Goal: Task Accomplishment & Management: Manage account settings

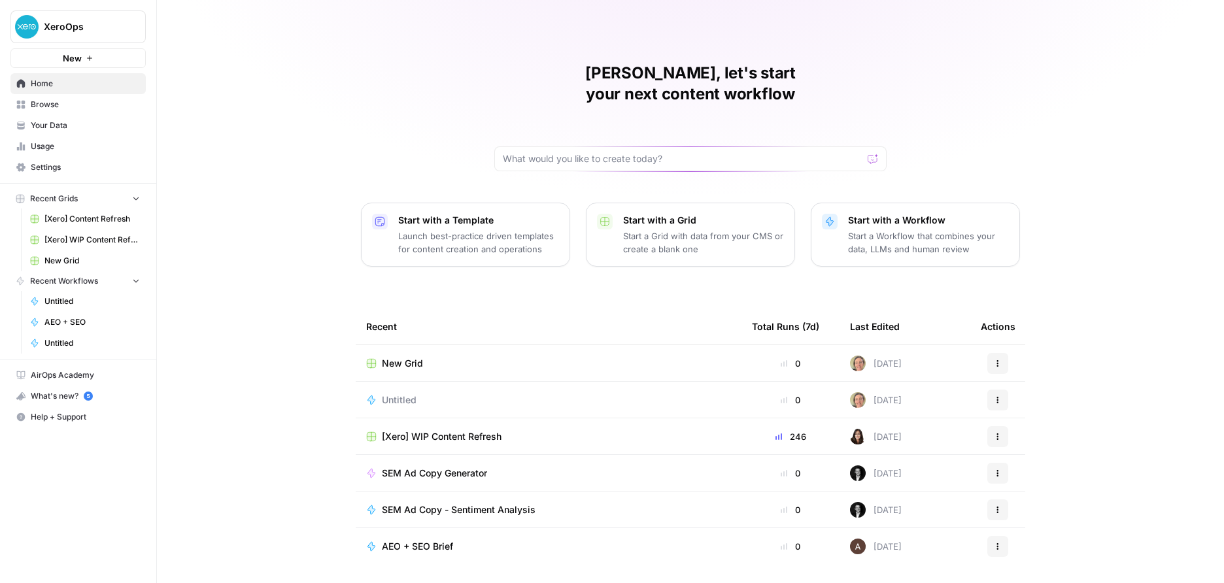
click at [77, 175] on link "Settings" at bounding box center [77, 167] width 135 height 21
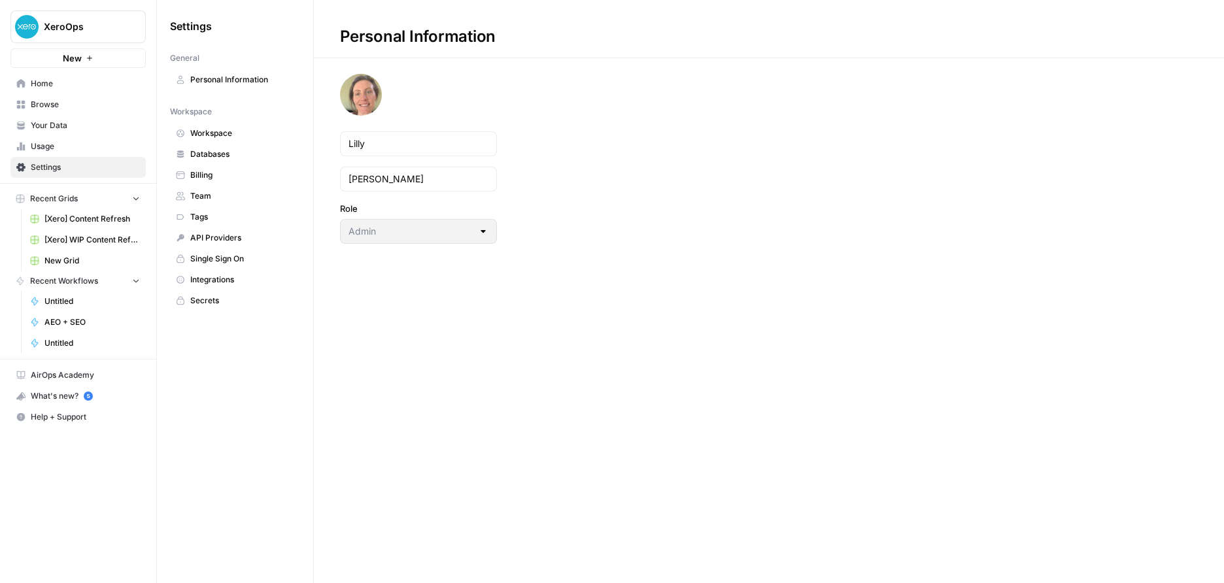
click at [194, 177] on span "Billing" at bounding box center [242, 175] width 104 height 12
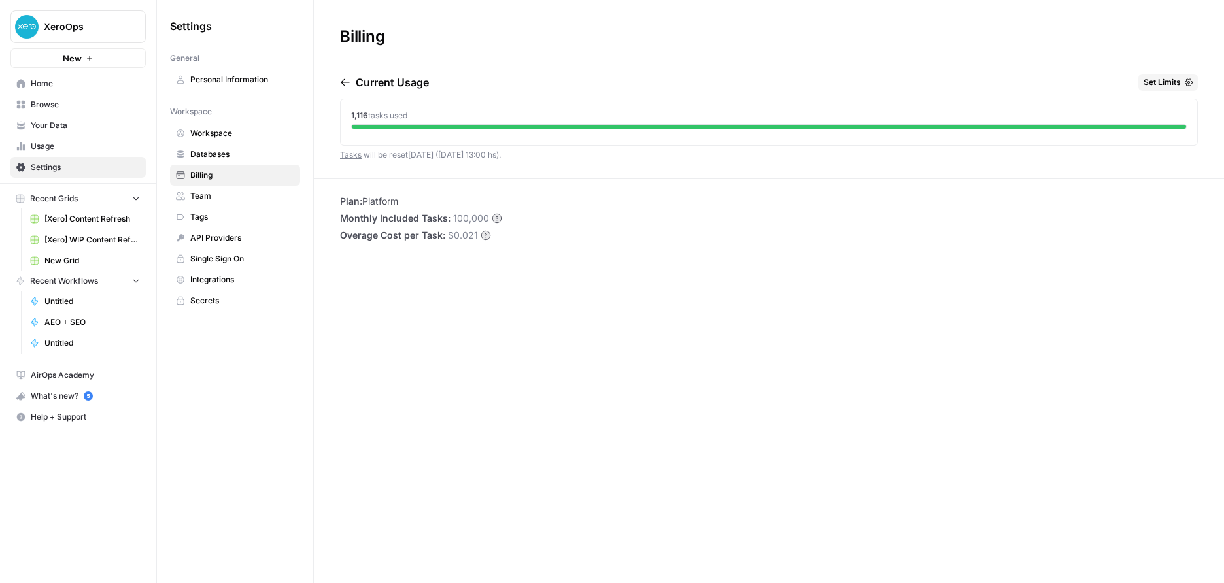
click at [344, 82] on icon "button" at bounding box center [345, 82] width 8 height 7
click at [407, 78] on icon "button" at bounding box center [402, 82] width 10 height 10
click at [1172, 84] on span "Set Limits" at bounding box center [1161, 82] width 37 height 12
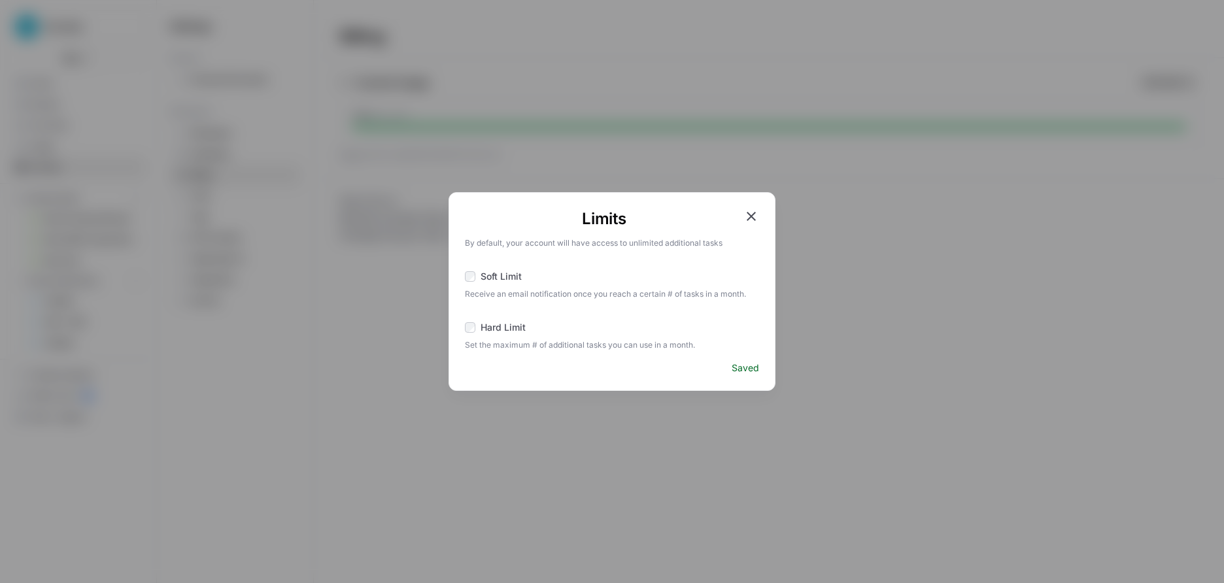
click at [754, 217] on icon "button" at bounding box center [751, 217] width 16 height 16
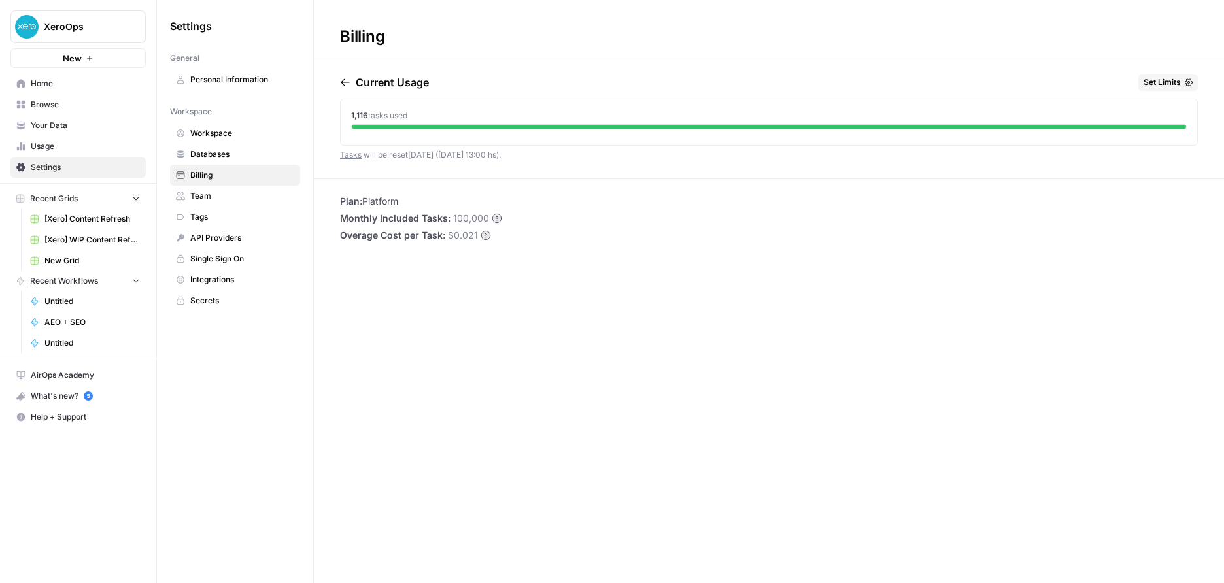
click at [512, 301] on div "Billing Current Usage Set Limits 1,116 tasks used Tasks will be reset [DATE] ([…" at bounding box center [769, 291] width 910 height 583
click at [235, 76] on span "Personal Information" at bounding box center [242, 80] width 104 height 12
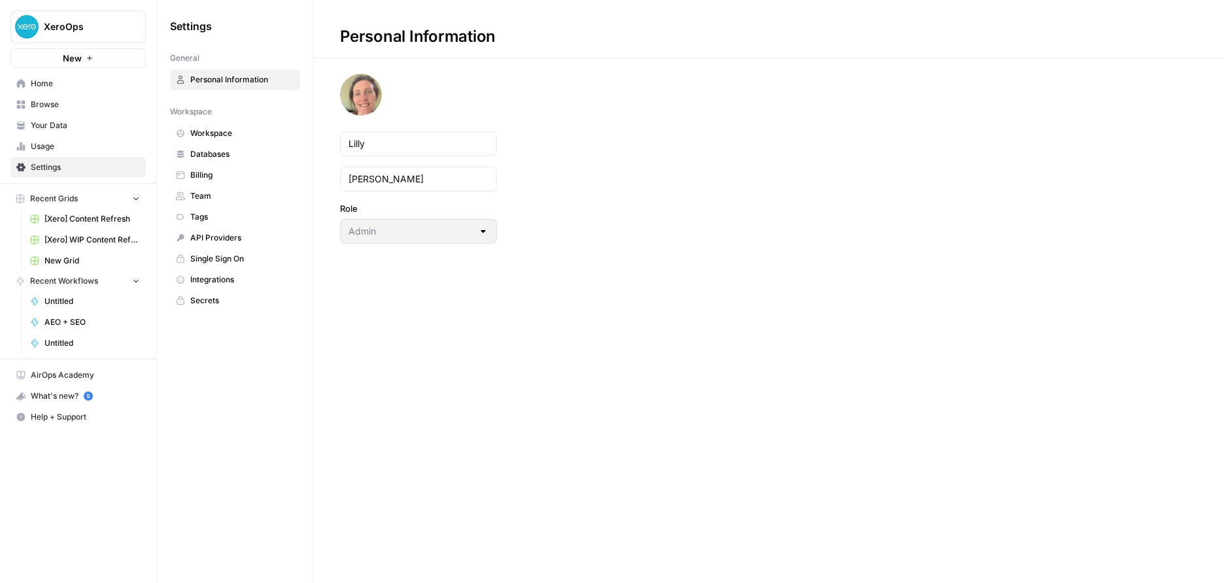
click at [201, 332] on div "Settings General Personal Information Workspace Workspace Databases Billing Tea…" at bounding box center [235, 291] width 156 height 583
